Goal: Information Seeking & Learning: Find specific fact

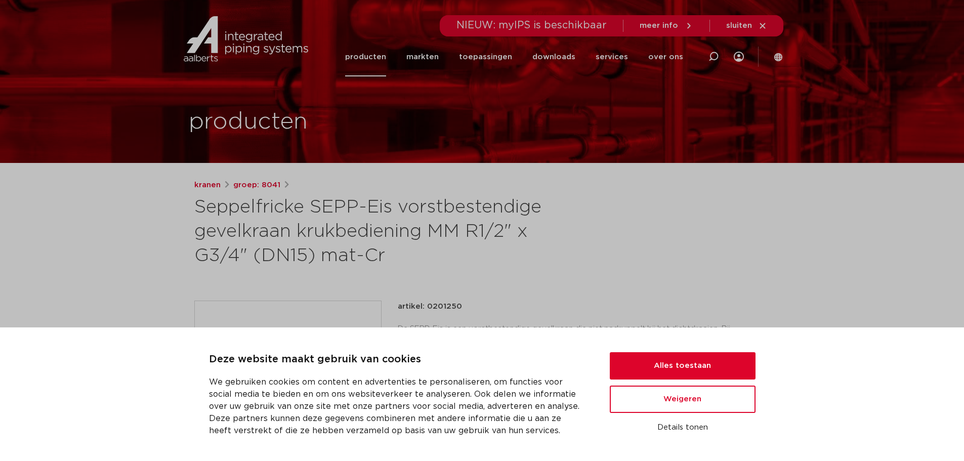
click at [380, 70] on link "producten" at bounding box center [365, 56] width 41 height 39
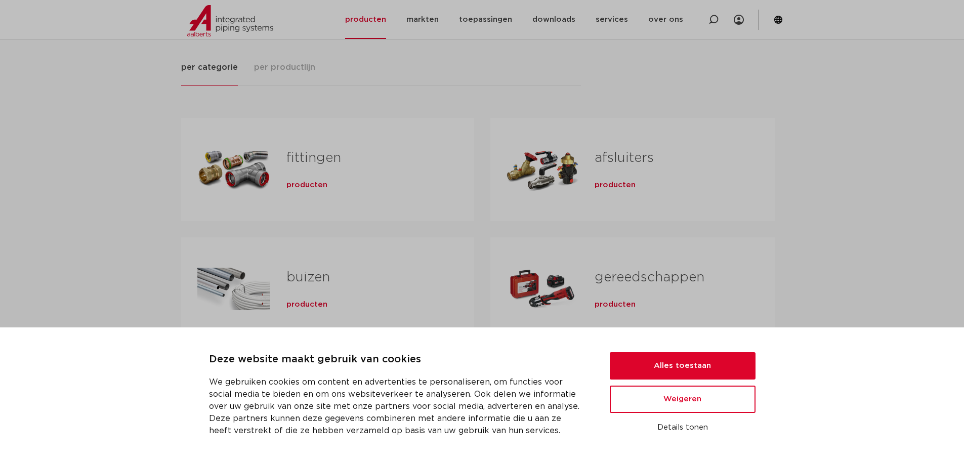
scroll to position [152, 0]
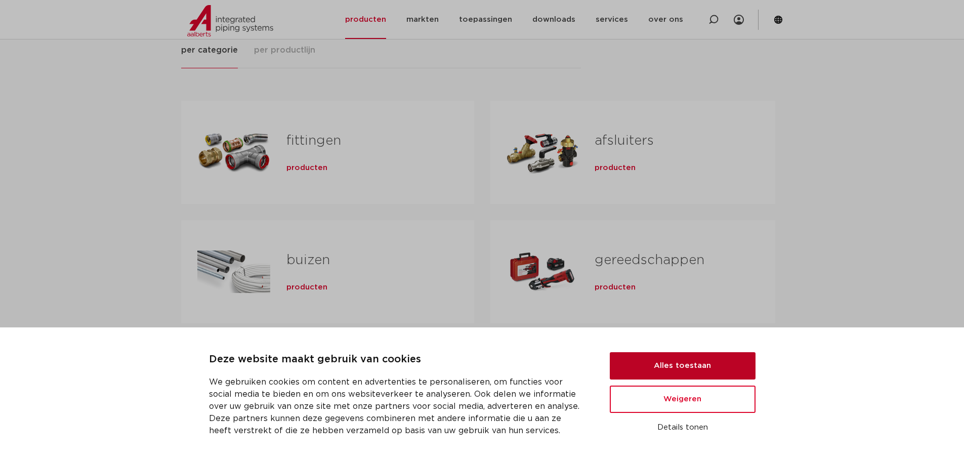
click at [663, 358] on button "Alles toestaan" at bounding box center [683, 365] width 146 height 27
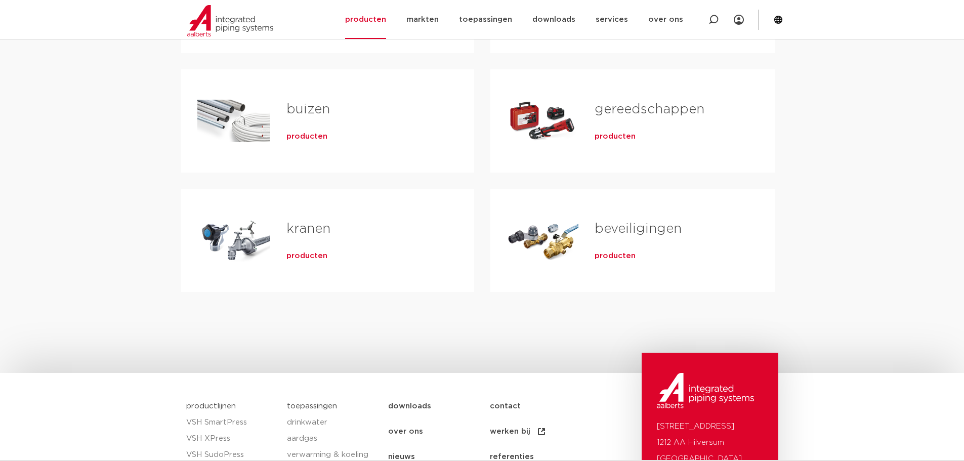
scroll to position [304, 0]
click at [628, 230] on link "beveiligingen" at bounding box center [638, 227] width 87 height 13
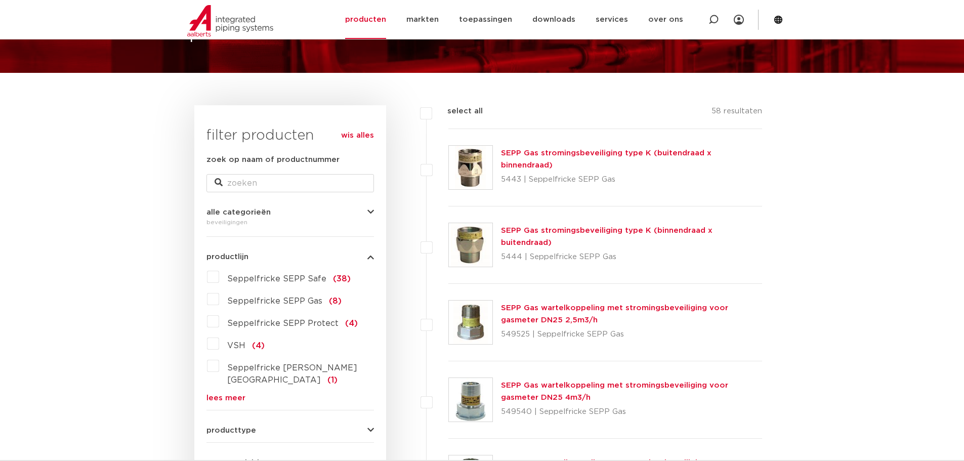
scroll to position [101, 0]
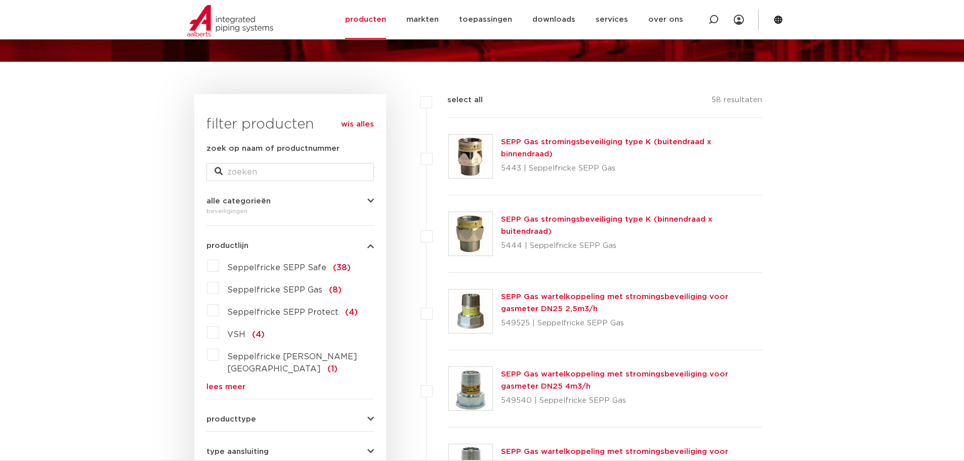
click at [219, 264] on label "Seppelfricke SEPP Safe (38)" at bounding box center [285, 266] width 132 height 16
click at [0, 0] on input "Seppelfricke SEPP Safe (38)" at bounding box center [0, 0] width 0 height 0
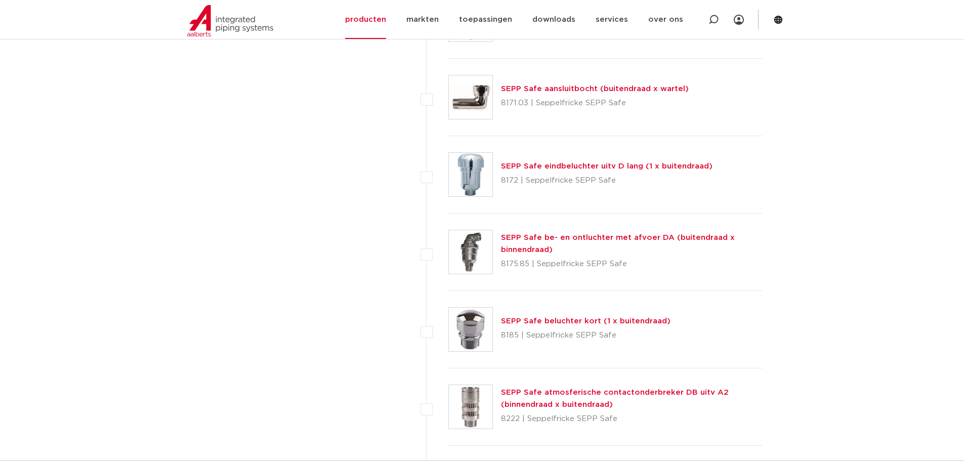
scroll to position [2430, 0]
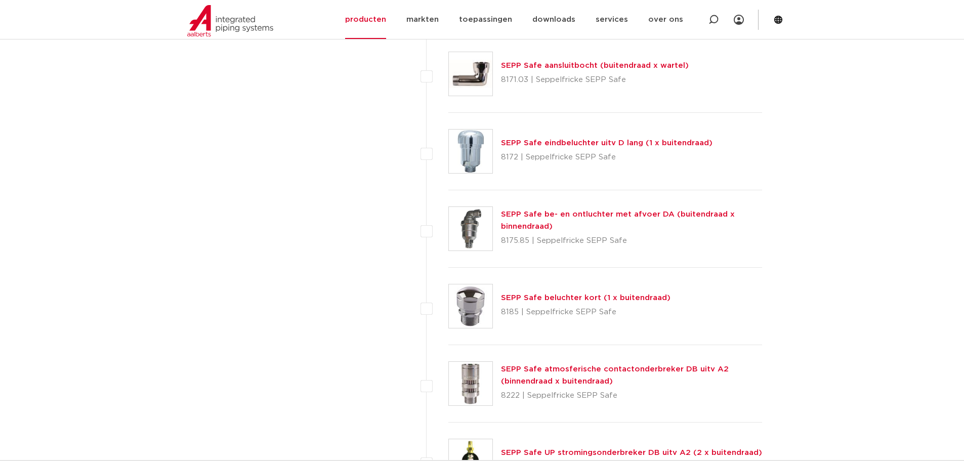
click at [569, 211] on link "SEPP Safe be- en ontluchter met afvoer DA (buitendraad x binnendraad)" at bounding box center [618, 221] width 234 height 20
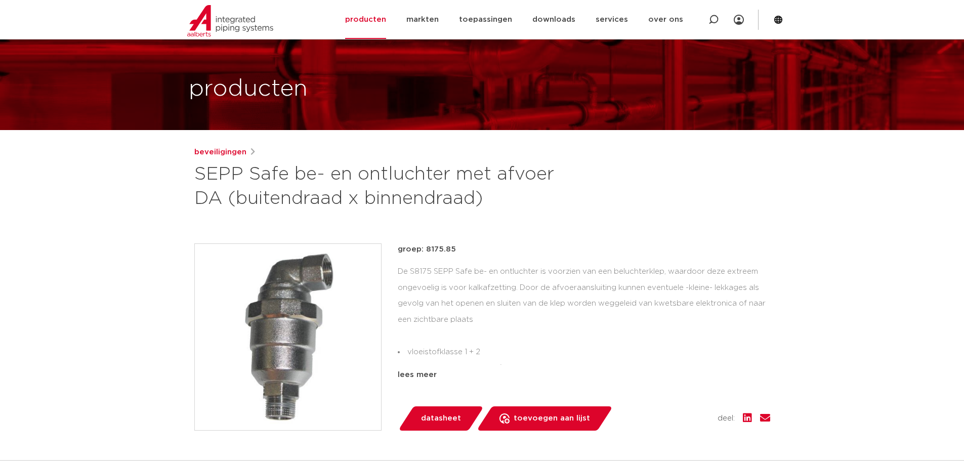
scroll to position [51, 0]
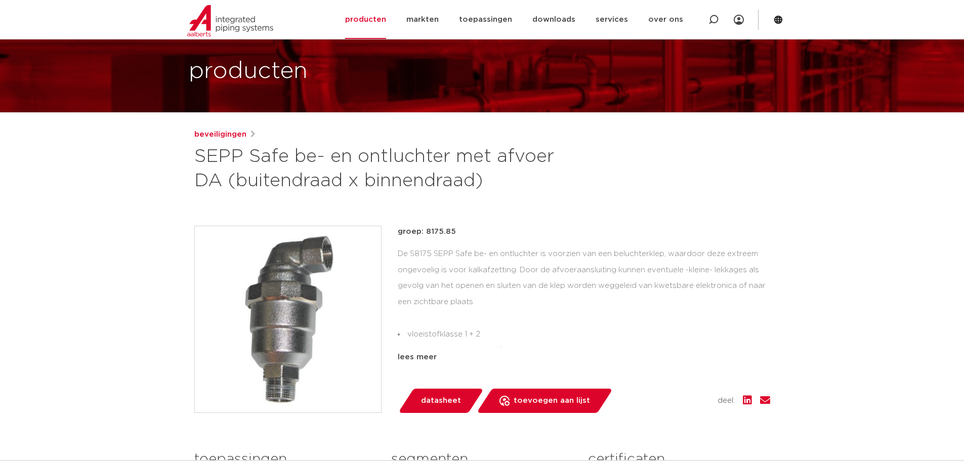
drag, startPoint x: 458, startPoint y: 231, endPoint x: 195, endPoint y: 155, distance: 273.0
click at [441, 238] on div "groep: 8175.85 De S8175 SEPP Safe be- en ontluchter is voorzien van een belucht…" at bounding box center [584, 295] width 373 height 138
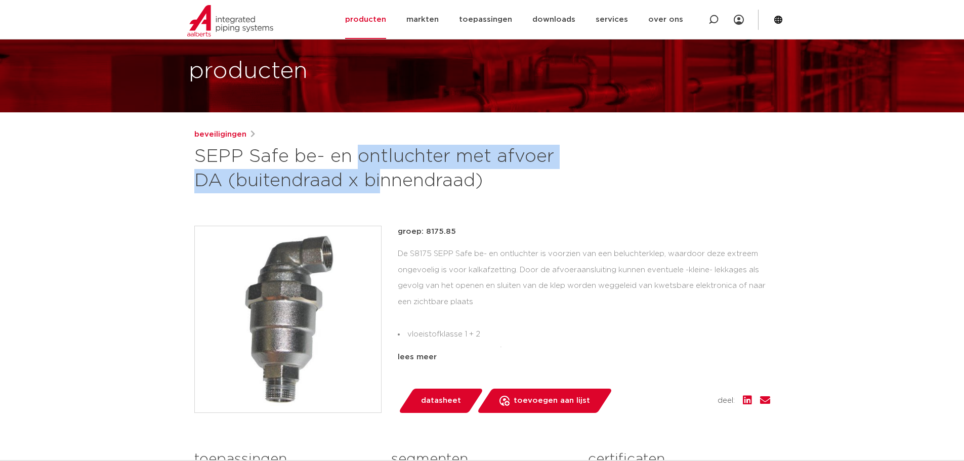
drag, startPoint x: 195, startPoint y: 155, endPoint x: 227, endPoint y: 182, distance: 42.0
click at [227, 182] on h1 "SEPP Safe be- en ontluchter met afvoer DA (buitendraad x binnendraad)" at bounding box center [384, 169] width 380 height 49
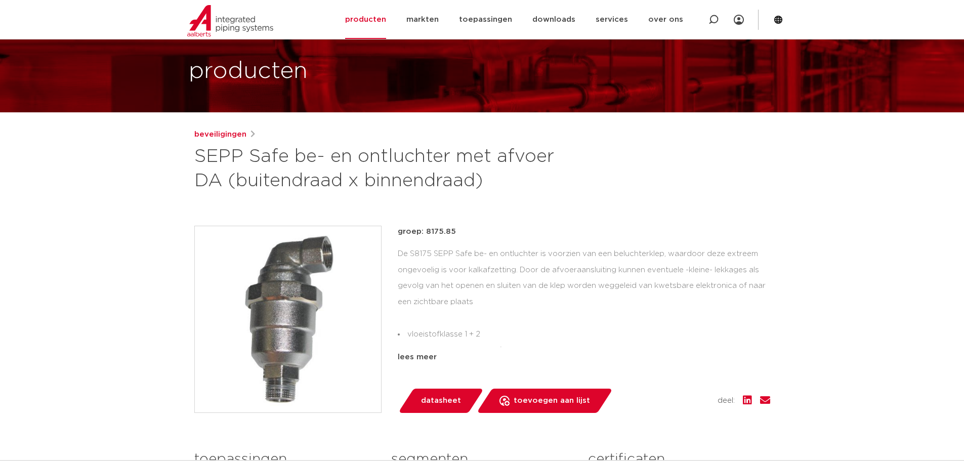
click at [501, 174] on h1 "SEPP Safe be- en ontluchter met afvoer DA (buitendraad x binnendraad)" at bounding box center [384, 169] width 380 height 49
drag, startPoint x: 501, startPoint y: 188, endPoint x: 180, endPoint y: 162, distance: 322.5
copy h1 "SEPP Safe be- en ontluchter met afvoer DA (buitendraad x binnendraad)"
click at [543, 253] on div "De S8175 SEPP Safe be- en ontluchter is voorzien van een beluchterklep, waardoo…" at bounding box center [584, 296] width 373 height 101
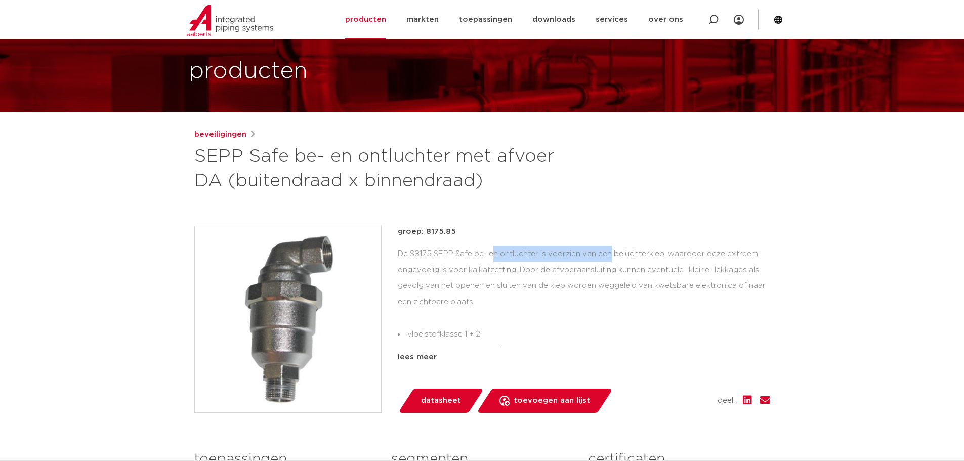
drag, startPoint x: 535, startPoint y: 253, endPoint x: 410, endPoint y: 252, distance: 125.1
click at [410, 252] on div "De S8175 SEPP Safe be- en ontluchter is voorzien van een beluchterklep, waardoo…" at bounding box center [584, 296] width 373 height 101
copy div "S8175 SEPP Safe be- en ontluchte"
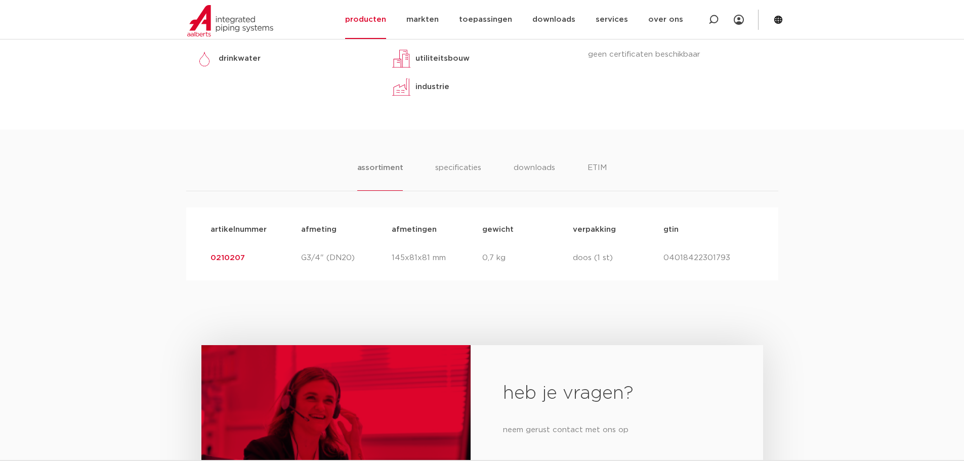
scroll to position [506, 0]
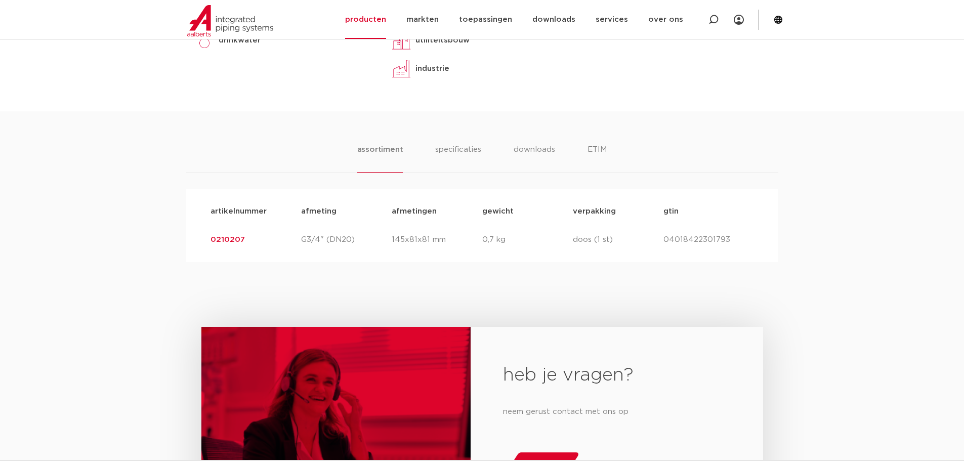
drag, startPoint x: 225, startPoint y: 239, endPoint x: 205, endPoint y: 235, distance: 20.2
click at [205, 235] on div "artikelnummer 0210207 afmeting G3/4" (DN20) afmetingen 145x81x81 mm gewicht 0,7…" at bounding box center [483, 240] width 560 height 28
click at [234, 237] on link "0210207" at bounding box center [228, 240] width 34 height 8
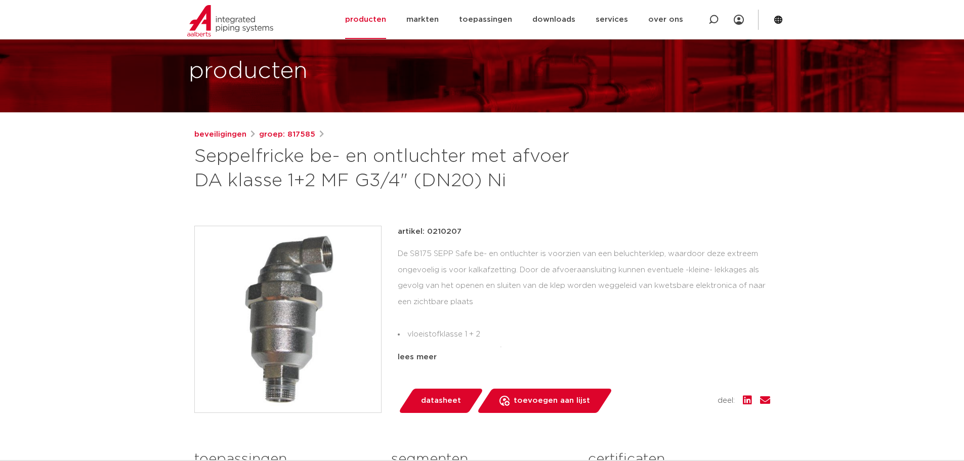
scroll to position [51, 0]
drag, startPoint x: 189, startPoint y: 153, endPoint x: 524, endPoint y: 185, distance: 336.7
click at [524, 185] on div "beveiligingen groep: 817585 Seppelfricke be- en ontluchter met afvoer DA klasse…" at bounding box center [482, 348] width 592 height 438
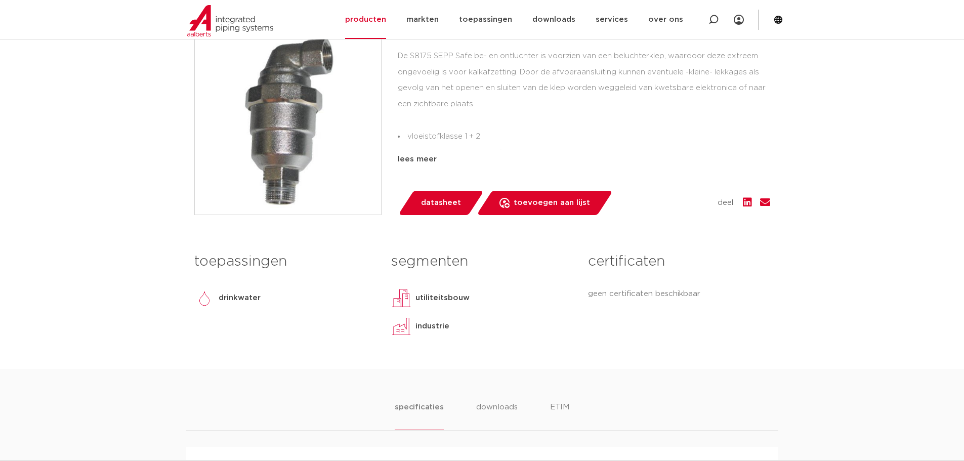
scroll to position [152, 0]
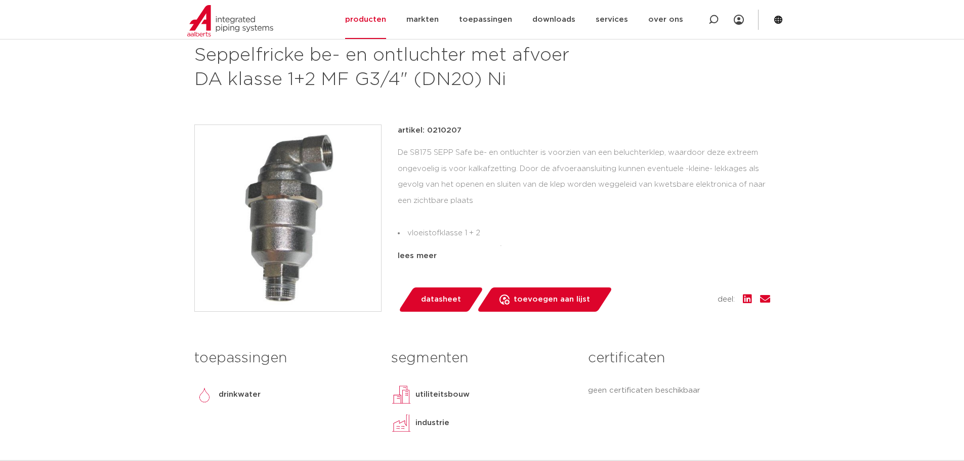
click at [451, 127] on p "artikel: 0210207" at bounding box center [430, 131] width 64 height 12
click at [470, 126] on div "artikel: 0210207" at bounding box center [584, 131] width 373 height 12
click at [455, 131] on p "artikel: 0210207" at bounding box center [430, 131] width 64 height 12
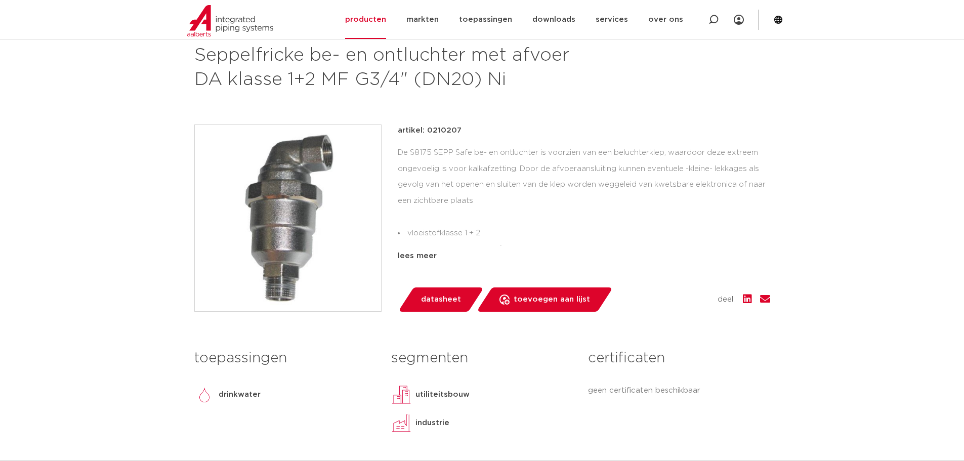
click at [455, 131] on p "artikel: 0210207" at bounding box center [430, 131] width 64 height 12
copy p "0210207"
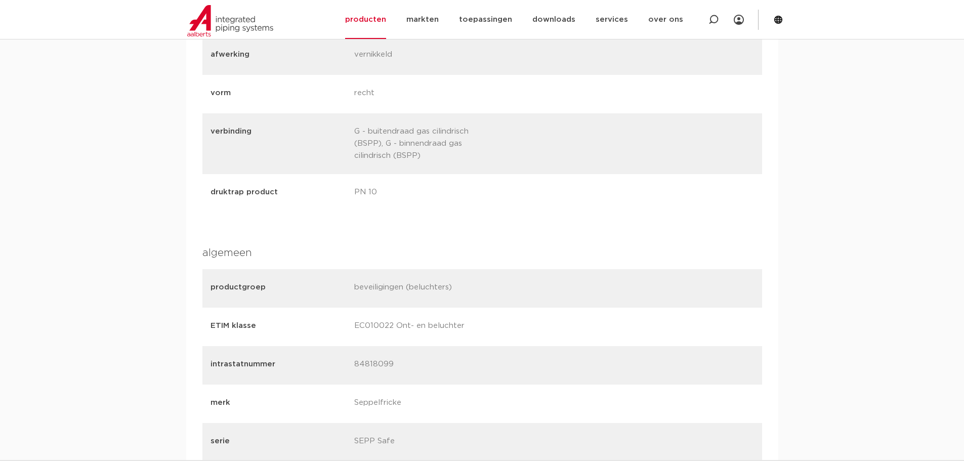
scroll to position [911, 0]
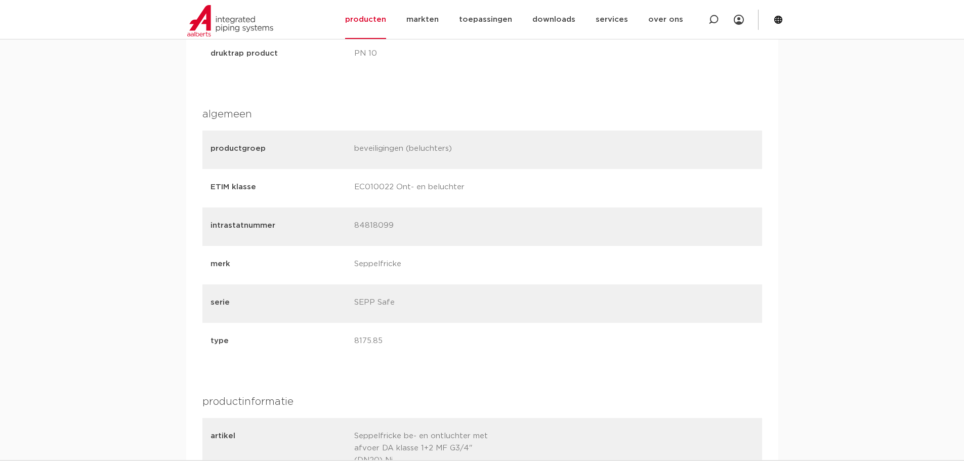
click at [376, 228] on p "84818099" at bounding box center [422, 227] width 136 height 14
copy p "84818099"
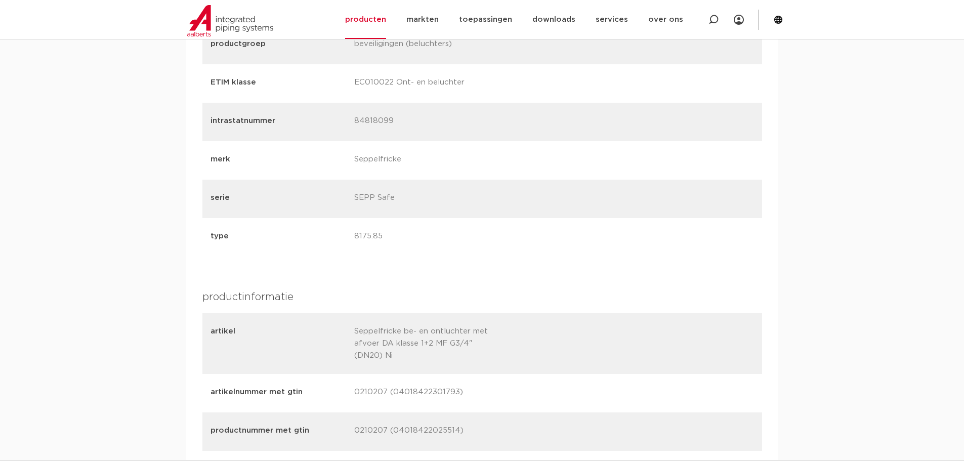
scroll to position [1164, 0]
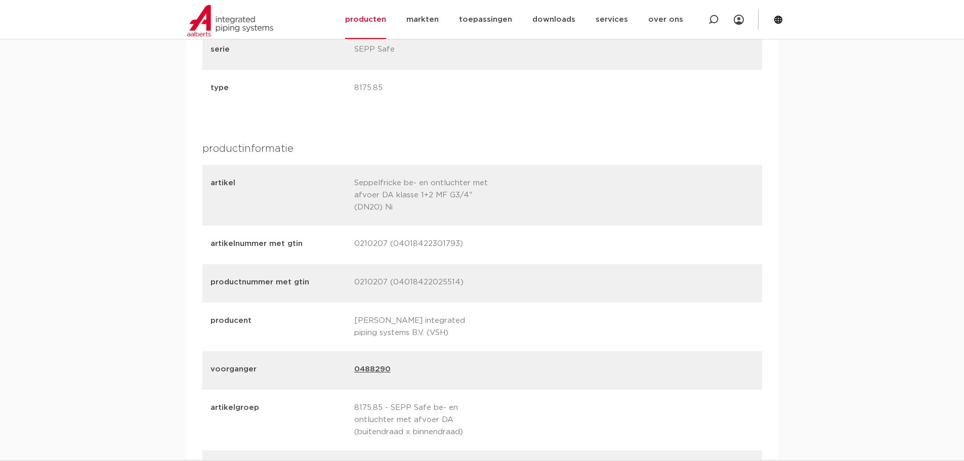
click at [366, 243] on p "0210207 (04018422301793)" at bounding box center [422, 245] width 136 height 14
copy p "0210207"
click at [415, 244] on p "0210207 (04018422301793)" at bounding box center [422, 245] width 136 height 14
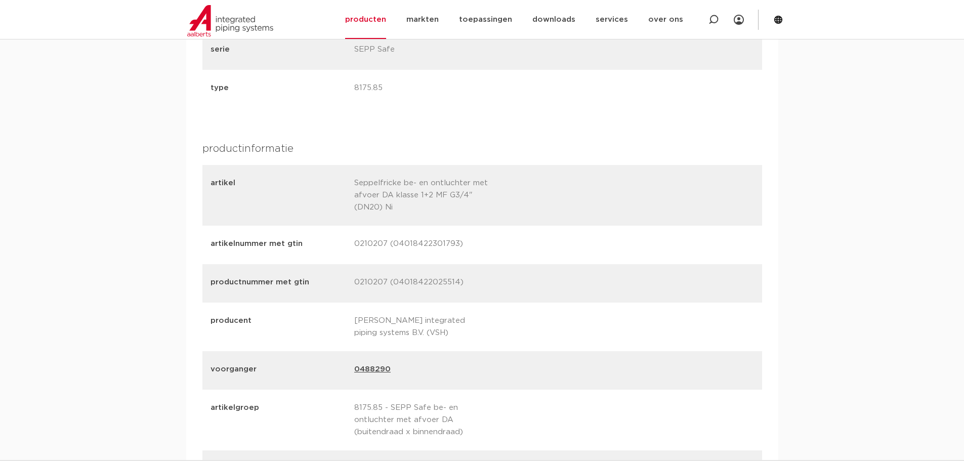
copy p "04018422301793"
click at [371, 283] on p "0210207 (04018422025514)" at bounding box center [422, 283] width 136 height 14
